Goal: Information Seeking & Learning: Learn about a topic

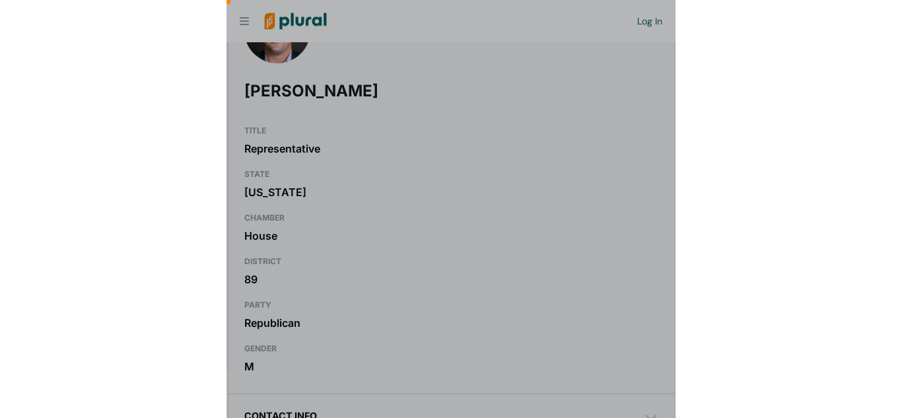
scroll to position [0, 13]
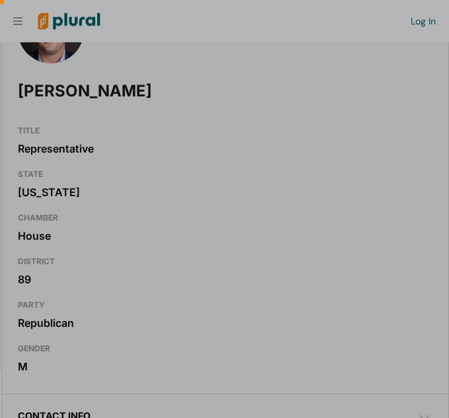
click at [147, 275] on div at bounding box center [224, 324] width 449 height 187
click at [147, 278] on div at bounding box center [224, 324] width 449 height 187
click at [120, 269] on div at bounding box center [224, 324] width 449 height 187
drag, startPoint x: 448, startPoint y: 180, endPoint x: 448, endPoint y: 236, distance: 56.1
click at [448, 417] on div at bounding box center [224, 418] width 449 height 0
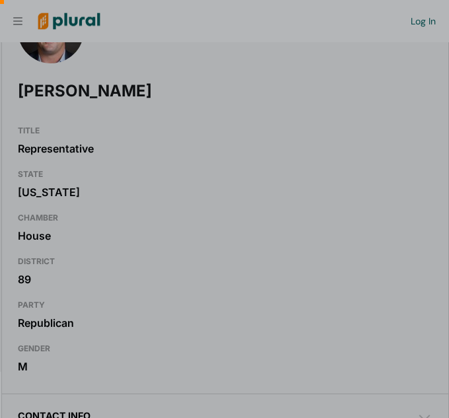
click at [356, 263] on div at bounding box center [224, 324] width 449 height 187
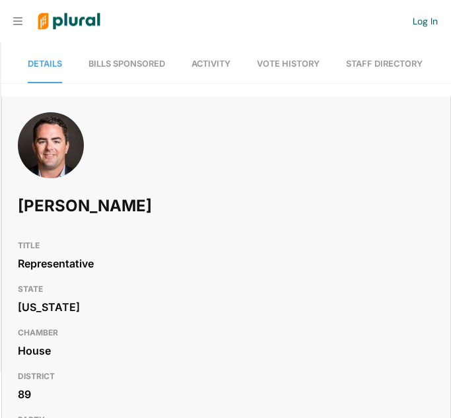
click at [119, 66] on span "Bills Sponsored" at bounding box center [126, 64] width 77 height 10
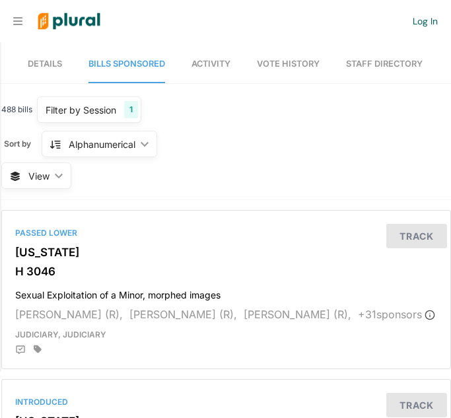
click at [55, 71] on link "Details" at bounding box center [45, 65] width 34 height 38
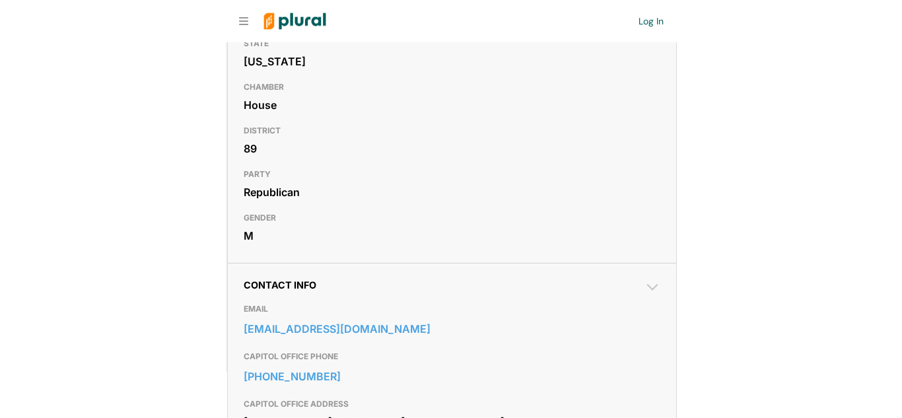
scroll to position [249, 0]
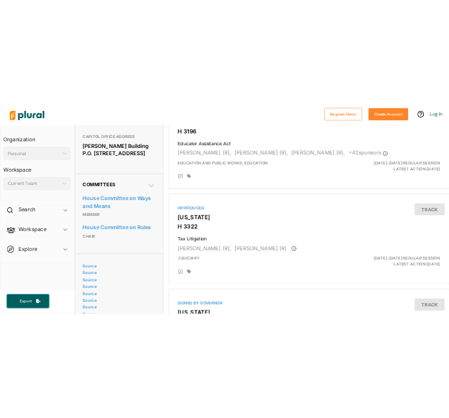
scroll to position [554, 0]
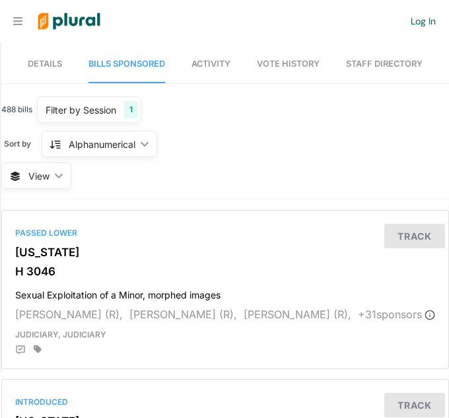
click at [39, 59] on span "Details" at bounding box center [45, 64] width 34 height 10
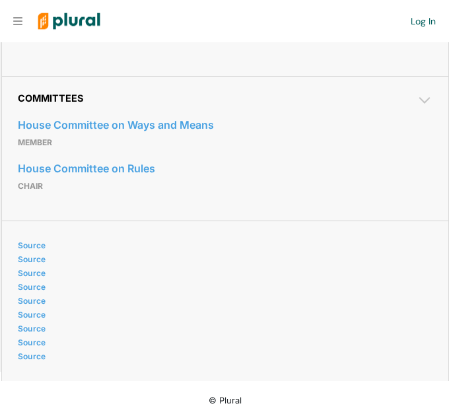
scroll to position [687, 0]
click at [425, 102] on icon at bounding box center [424, 101] width 11 height 7
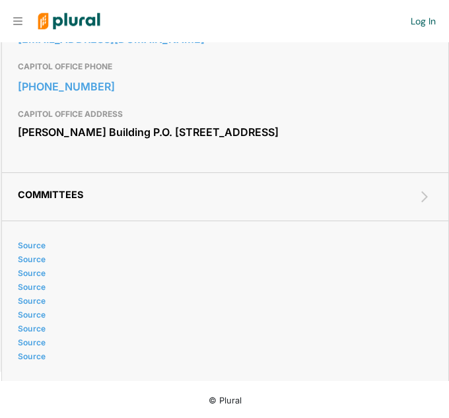
scroll to position [592, 0]
click at [423, 193] on icon at bounding box center [424, 196] width 7 height 11
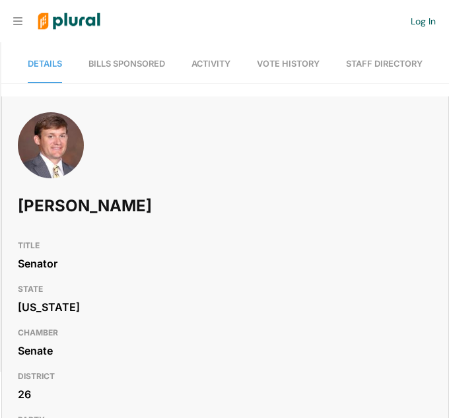
click at [132, 61] on span "Bills Sponsored" at bounding box center [126, 64] width 77 height 10
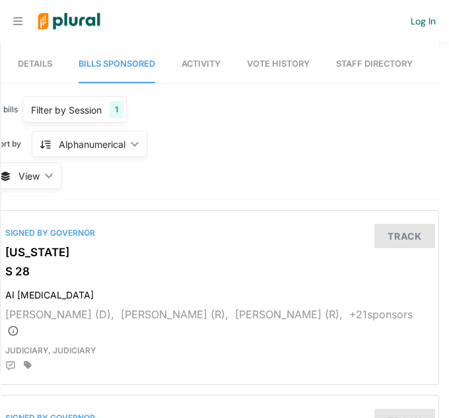
scroll to position [12, 0]
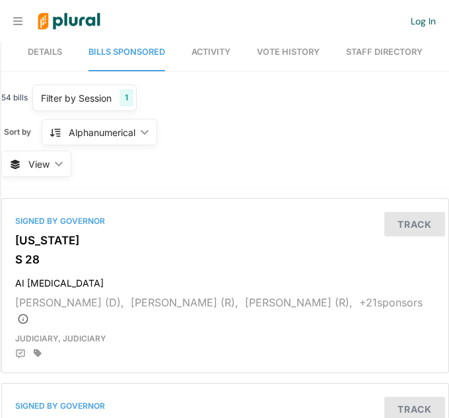
click at [41, 52] on span "Details" at bounding box center [45, 52] width 34 height 10
